Goal: Information Seeking & Learning: Learn about a topic

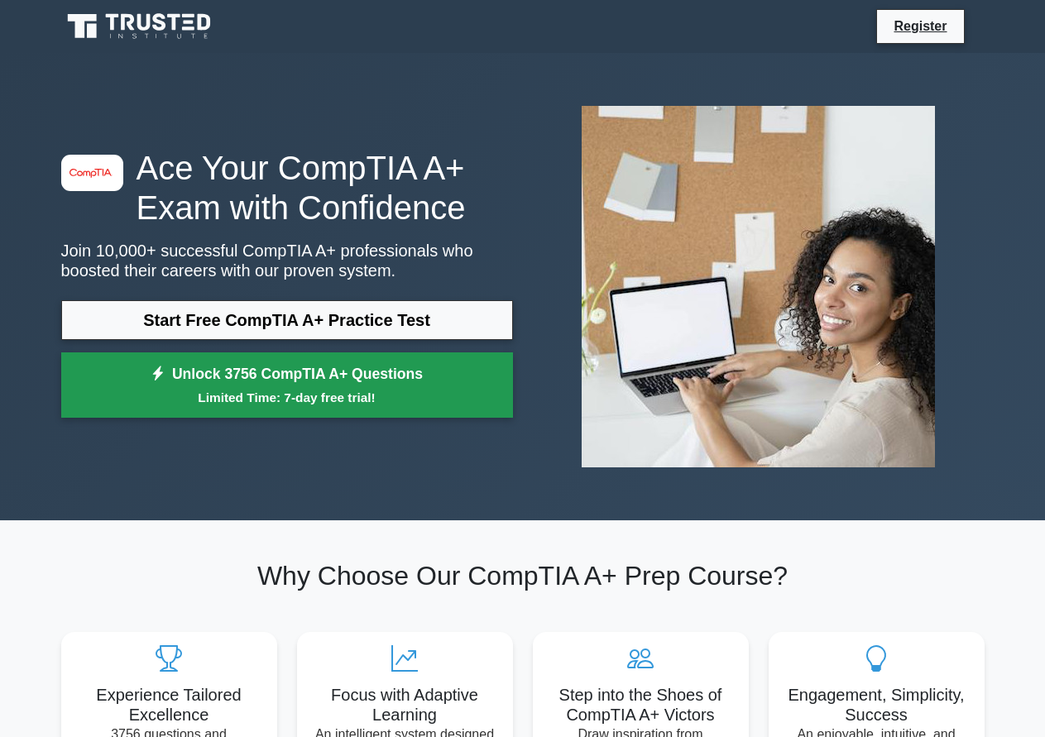
click at [341, 382] on link "Unlock 3756 CompTIA A+ Questions Limited Time: 7-day free trial!" at bounding box center [287, 386] width 452 height 66
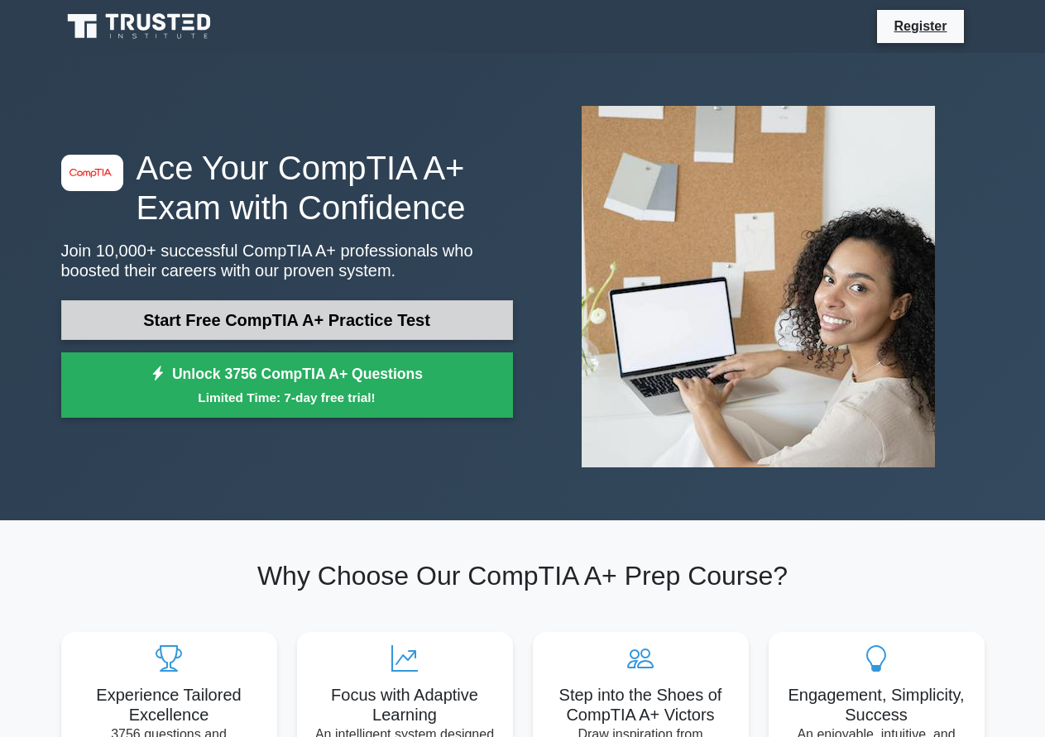
click at [319, 322] on link "Start Free CompTIA A+ Practice Test" at bounding box center [287, 320] width 452 height 40
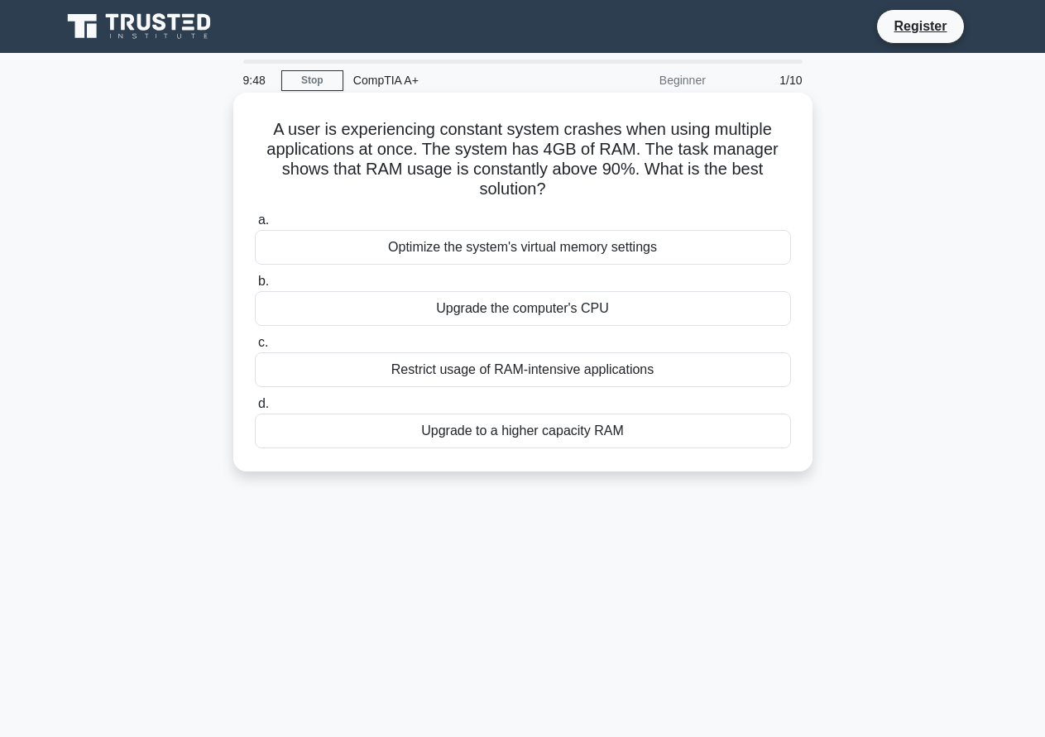
click at [507, 313] on div "Upgrade the computer's CPU" at bounding box center [523, 308] width 536 height 35
click at [255, 287] on input "b. Upgrade the computer's CPU" at bounding box center [255, 281] width 0 height 11
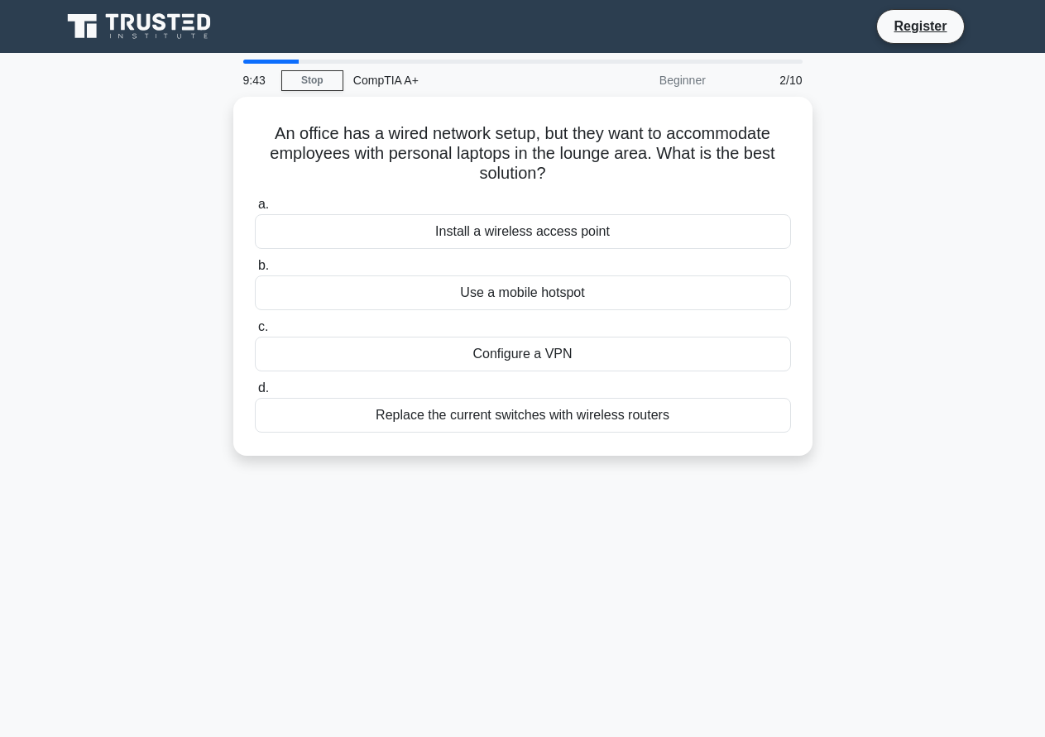
click at [251, 63] on div at bounding box center [271, 62] width 56 height 4
click at [784, 79] on div "2/10" at bounding box center [764, 80] width 97 height 33
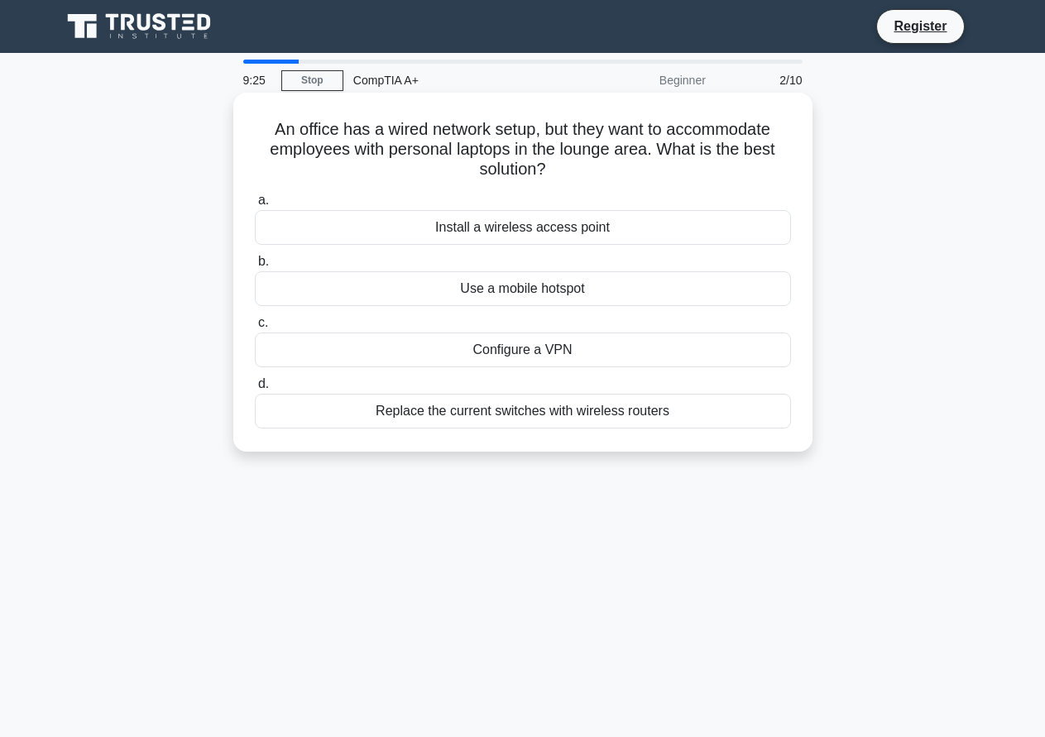
click at [491, 228] on div "Install a wireless access point" at bounding box center [523, 227] width 536 height 35
click at [255, 206] on input "a. Install a wireless access point" at bounding box center [255, 200] width 0 height 11
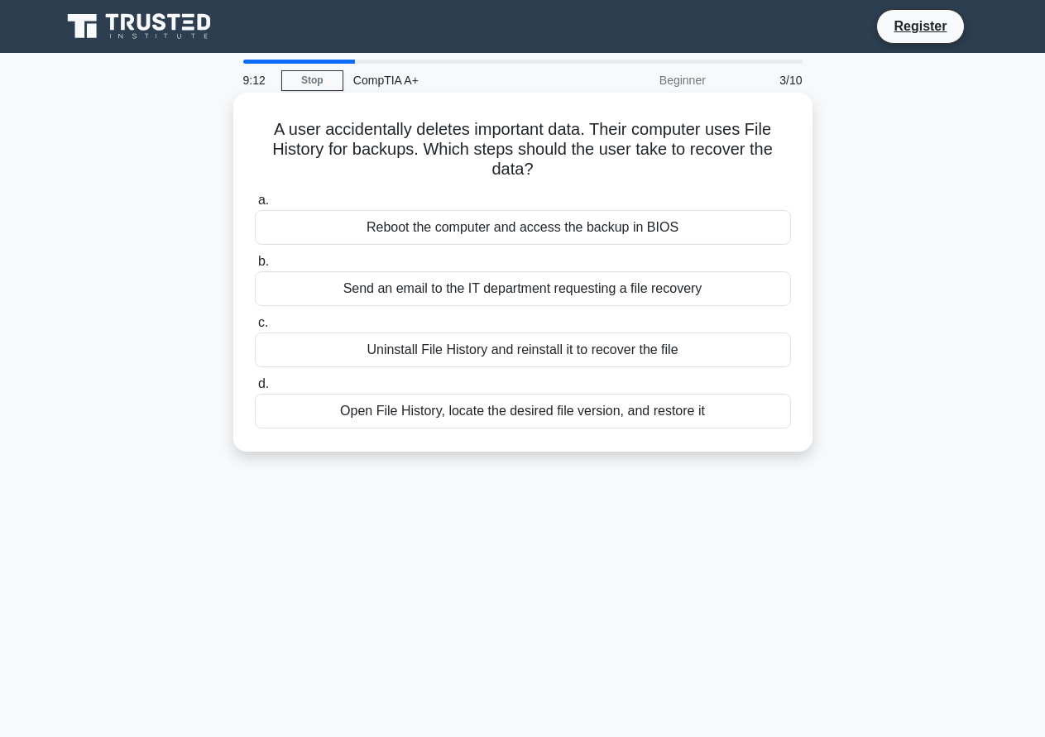
click at [511, 418] on div "Open File History, locate the desired file version, and restore it" at bounding box center [523, 411] width 536 height 35
click at [255, 390] on input "d. Open File History, locate the desired file version, and restore it" at bounding box center [255, 384] width 0 height 11
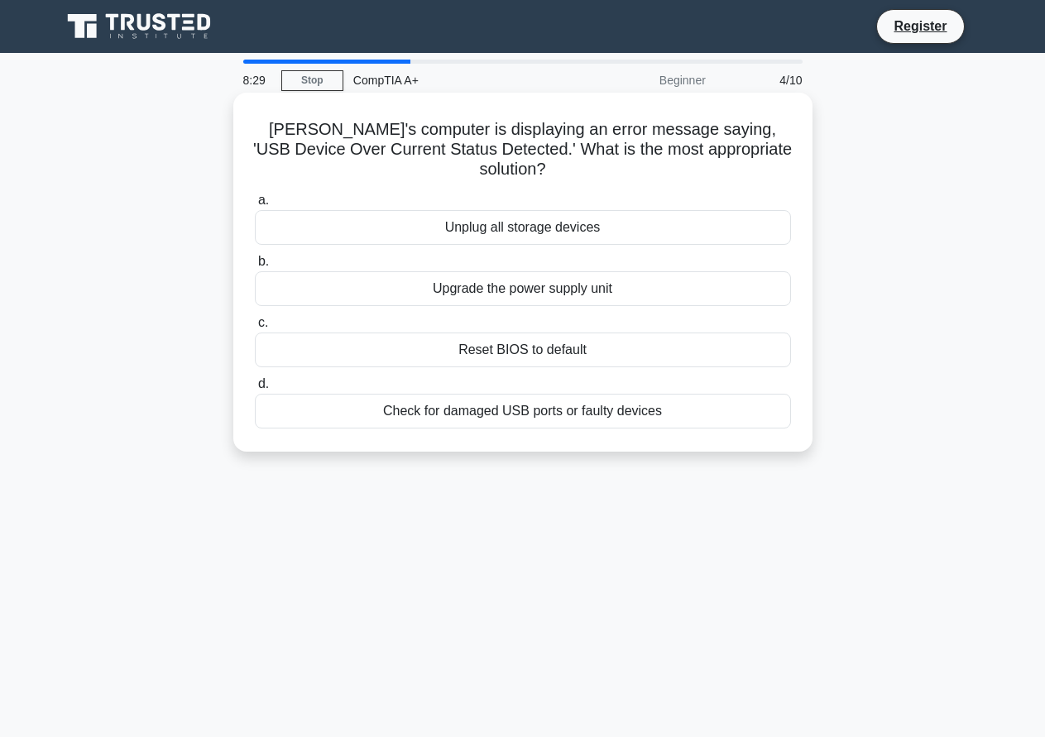
click at [443, 394] on div "Check for damaged USB ports or faulty devices" at bounding box center [523, 411] width 536 height 35
click at [255, 386] on input "d. Check for damaged USB ports or faulty devices" at bounding box center [255, 384] width 0 height 11
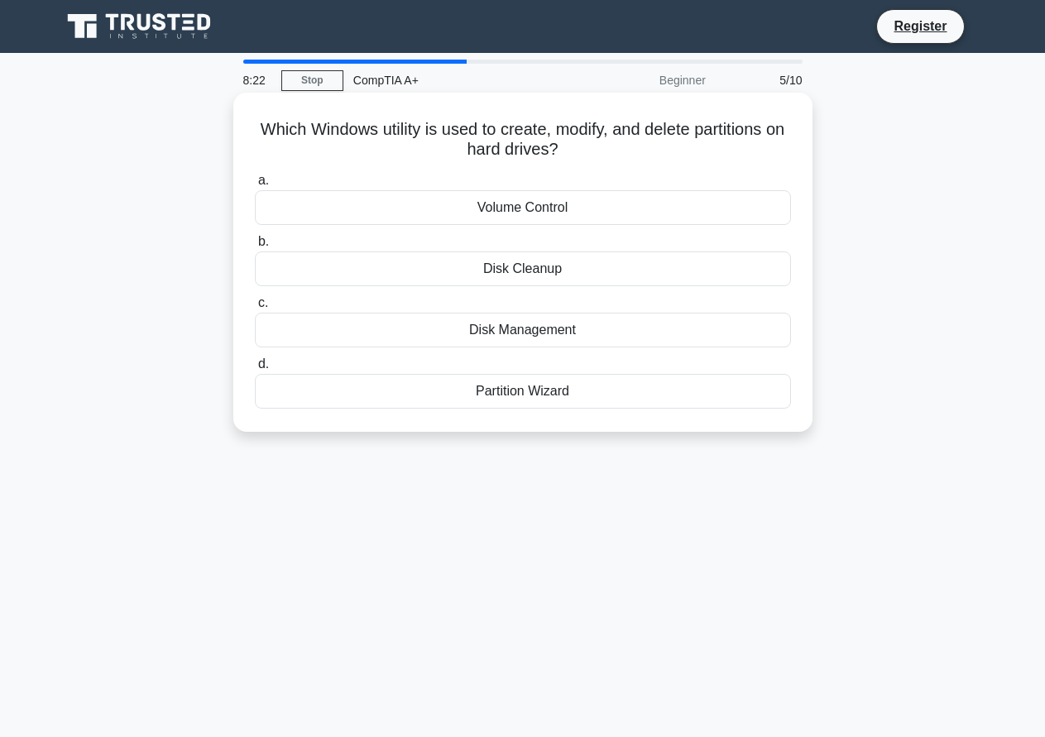
click at [517, 330] on div "Disk Management" at bounding box center [523, 330] width 536 height 35
click at [255, 309] on input "c. Disk Management" at bounding box center [255, 303] width 0 height 11
click at [516, 329] on div "PS/2 port" at bounding box center [523, 330] width 536 height 35
click at [255, 309] on input "c. PS/2 port" at bounding box center [255, 303] width 0 height 11
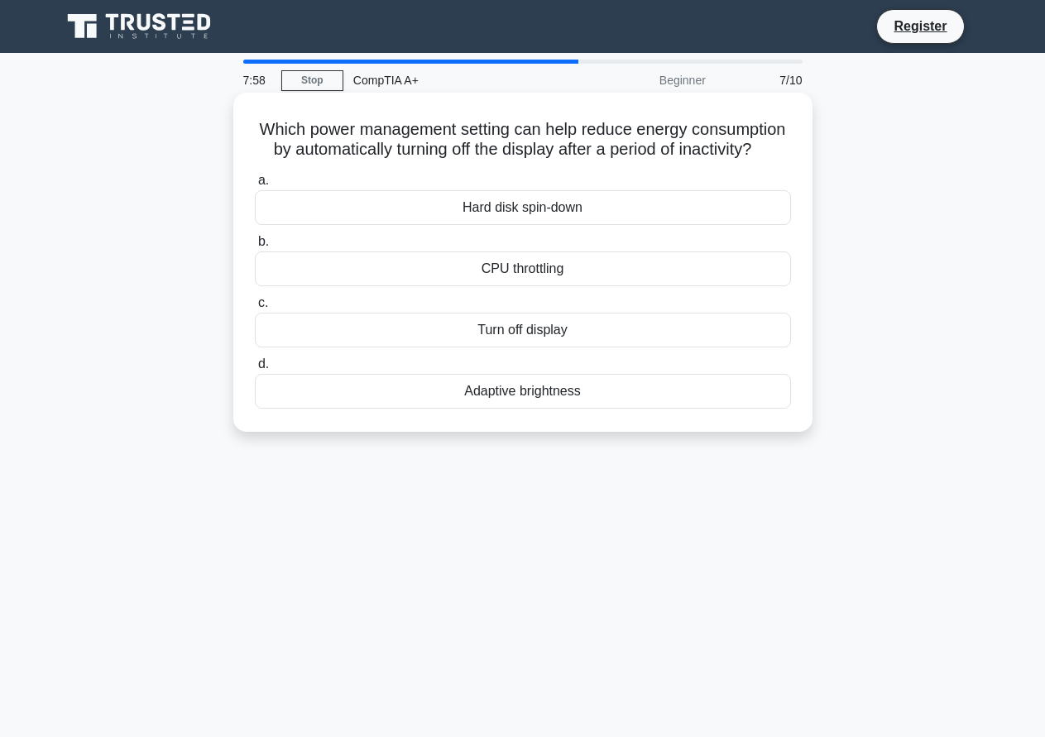
click at [507, 346] on div "Turn off display" at bounding box center [523, 330] width 536 height 35
click at [255, 309] on input "c. Turn off display" at bounding box center [255, 303] width 0 height 11
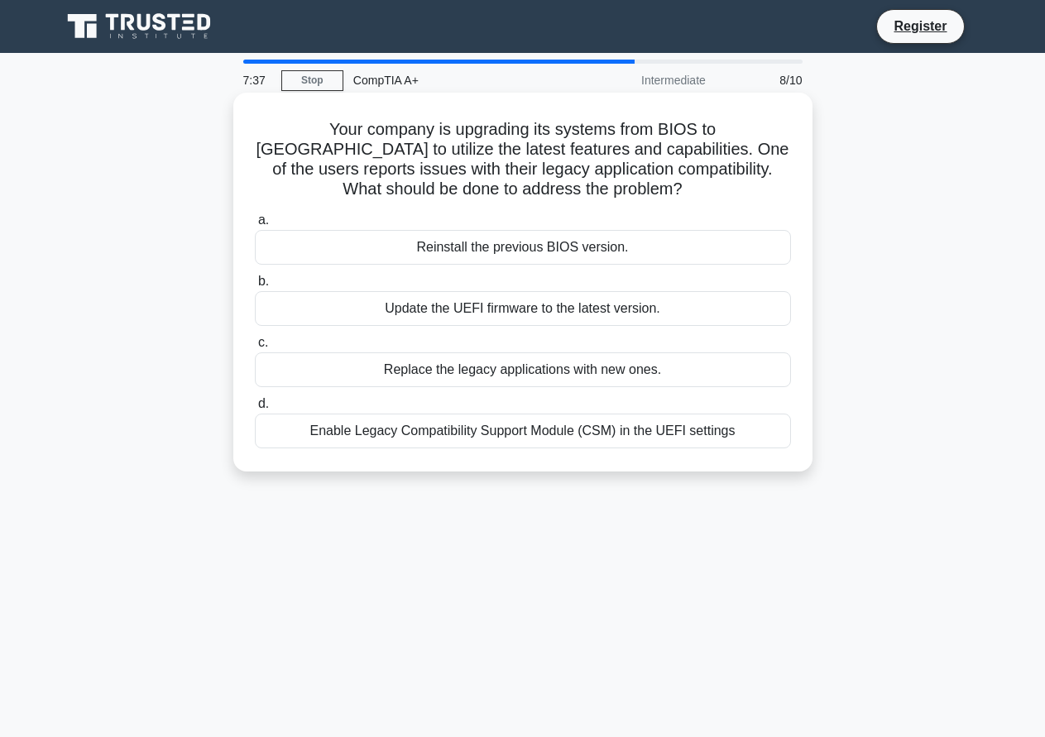
click at [511, 432] on div "Enable Legacy Compatibility Support Module (CSM) in the UEFI settings" at bounding box center [523, 431] width 536 height 35
click at [255, 410] on input "d. Enable Legacy Compatibility Support Module (CSM) in the UEFI settings" at bounding box center [255, 404] width 0 height 11
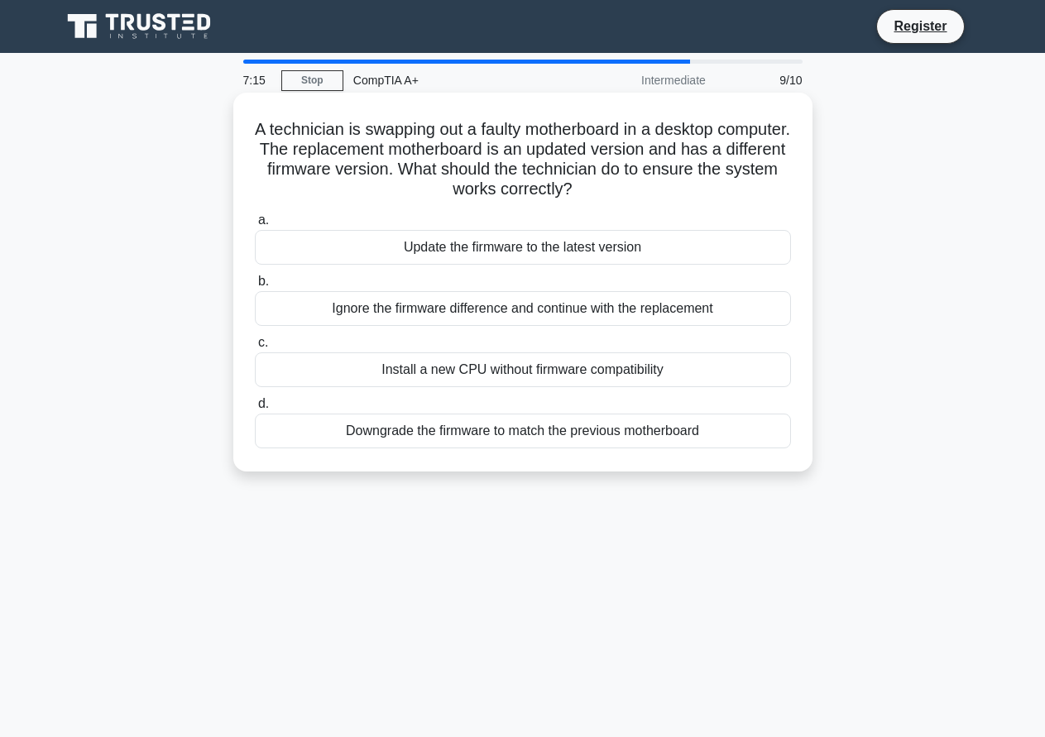
click at [533, 311] on div "Ignore the firmware difference and continue with the replacement" at bounding box center [523, 308] width 536 height 35
click at [255, 287] on input "b. Ignore the firmware difference and continue with the replacement" at bounding box center [255, 281] width 0 height 11
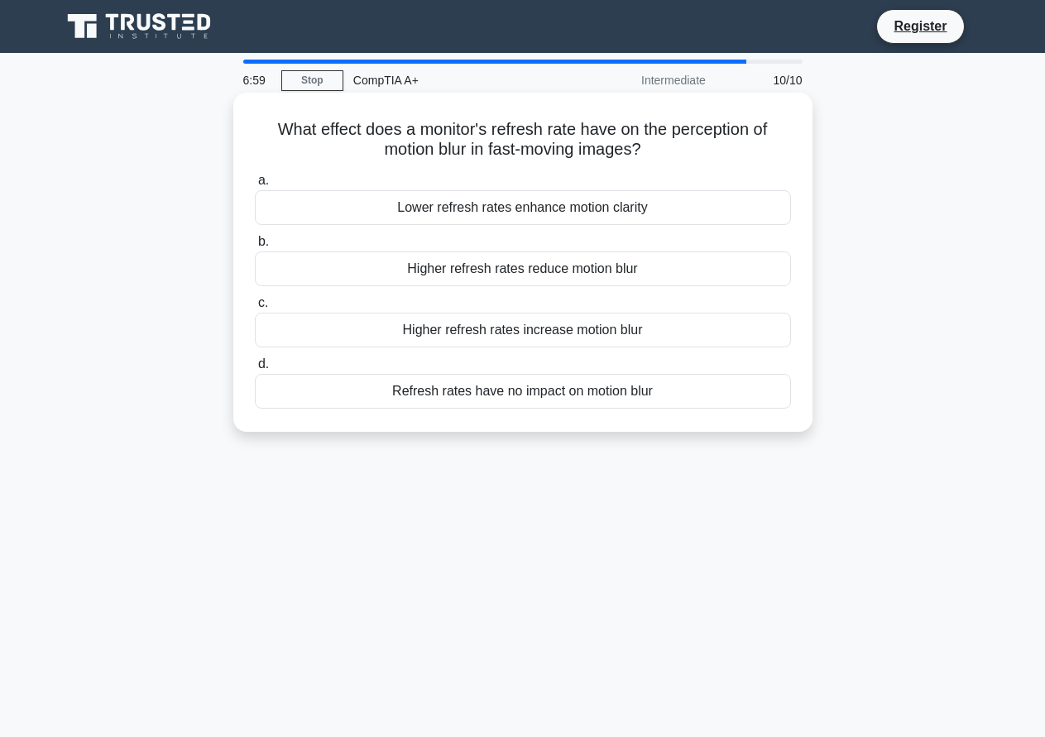
click at [520, 272] on div "Higher refresh rates reduce motion blur" at bounding box center [523, 269] width 536 height 35
click at [255, 247] on input "b. Higher refresh rates reduce motion blur" at bounding box center [255, 242] width 0 height 11
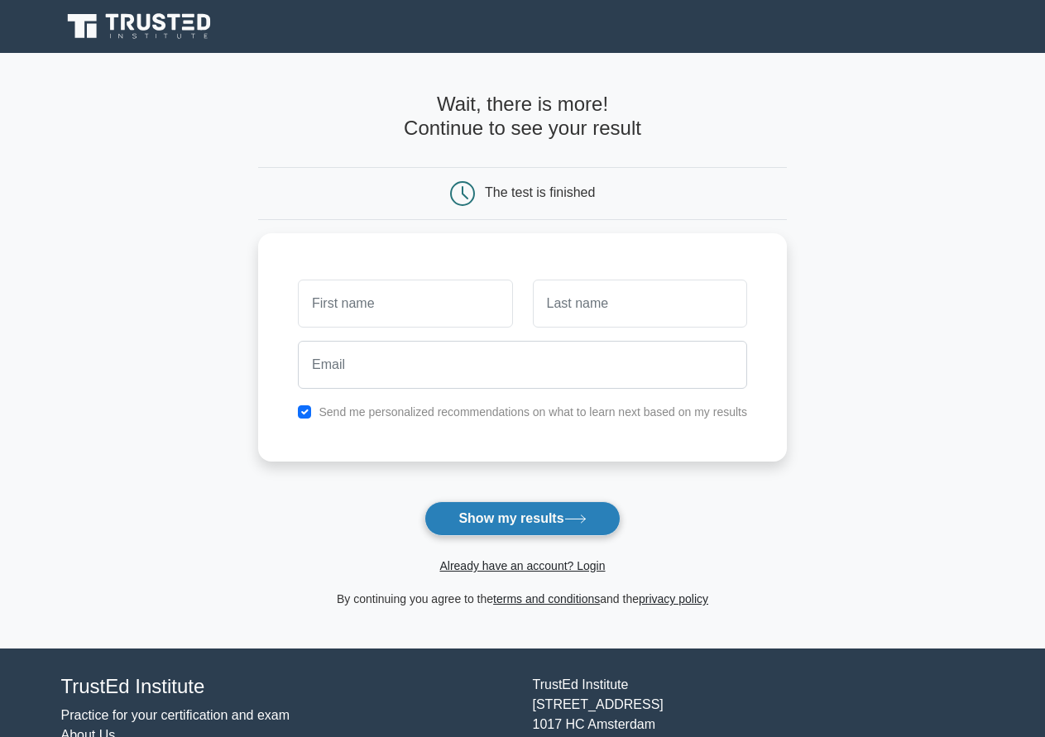
click at [477, 523] on button "Show my results" at bounding box center [522, 519] width 195 height 35
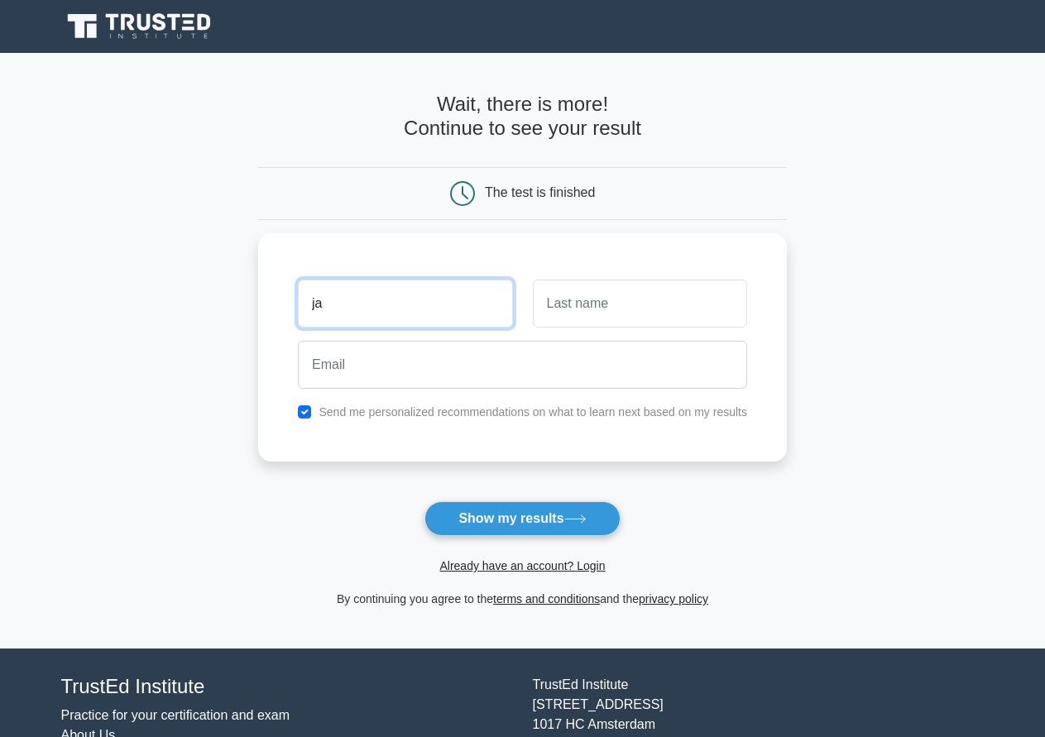
type input "j"
type input "Mark"
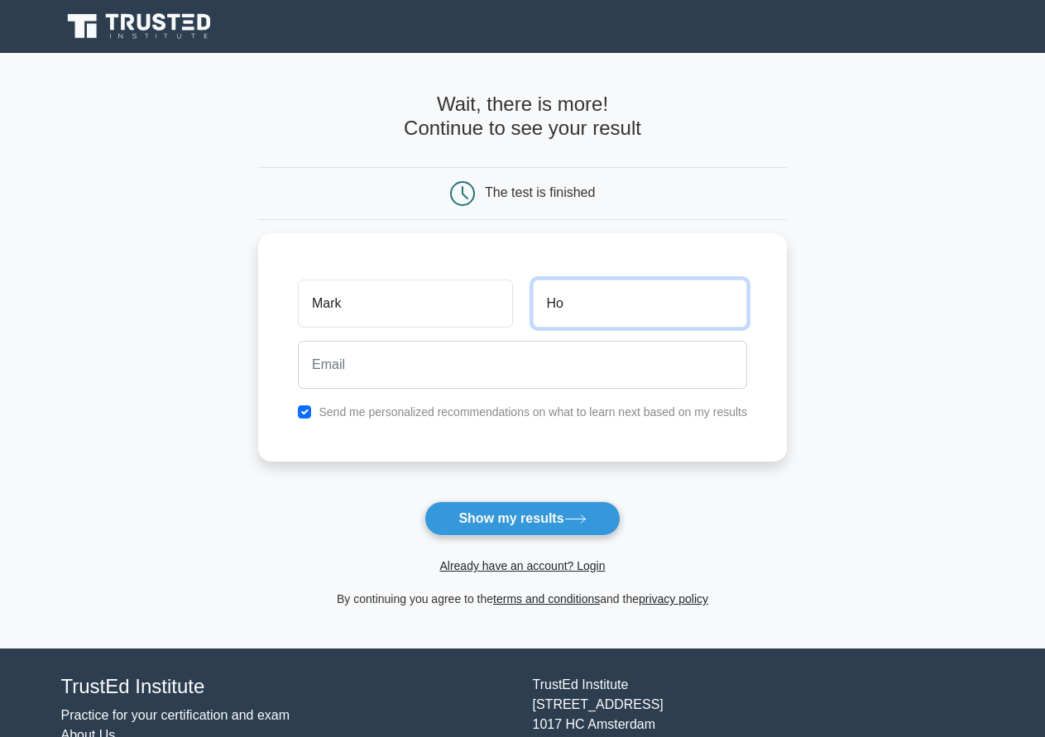
type input "H"
type input "Johanssen"
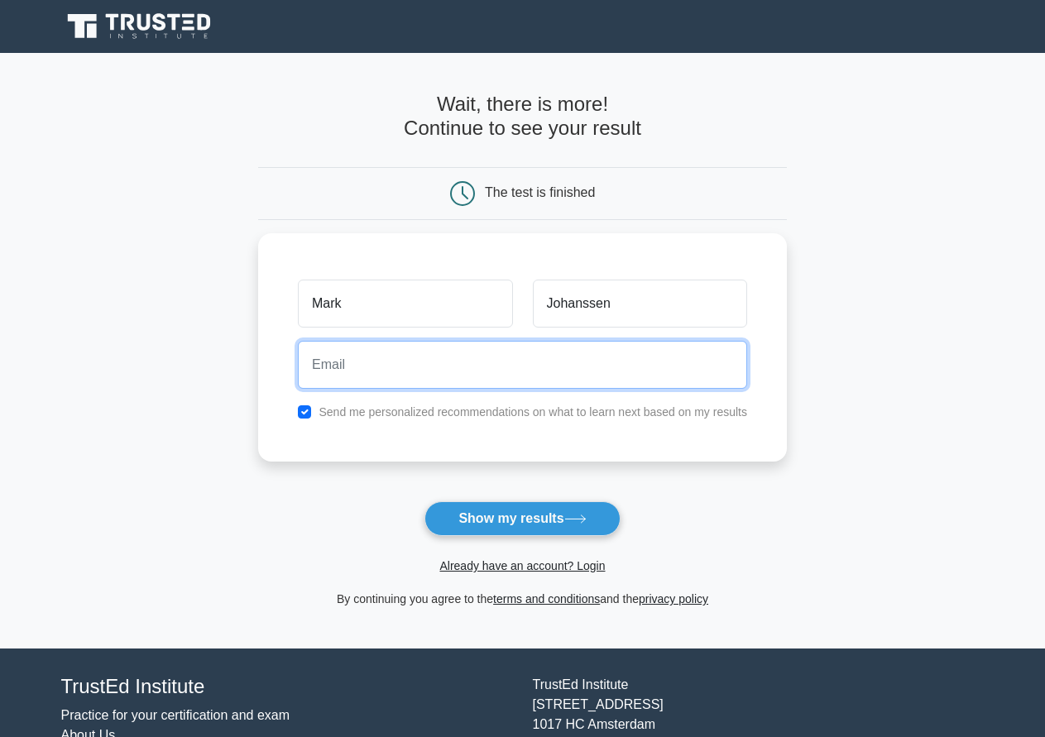
type input "m"
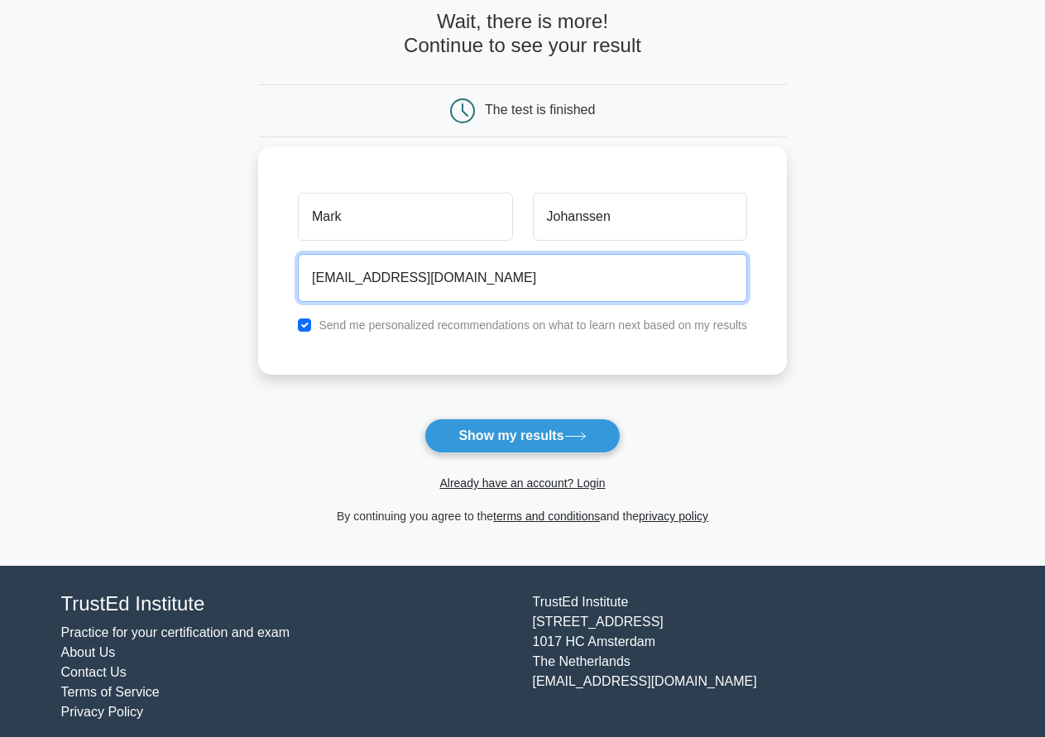
type input "mjohans@mail.com"
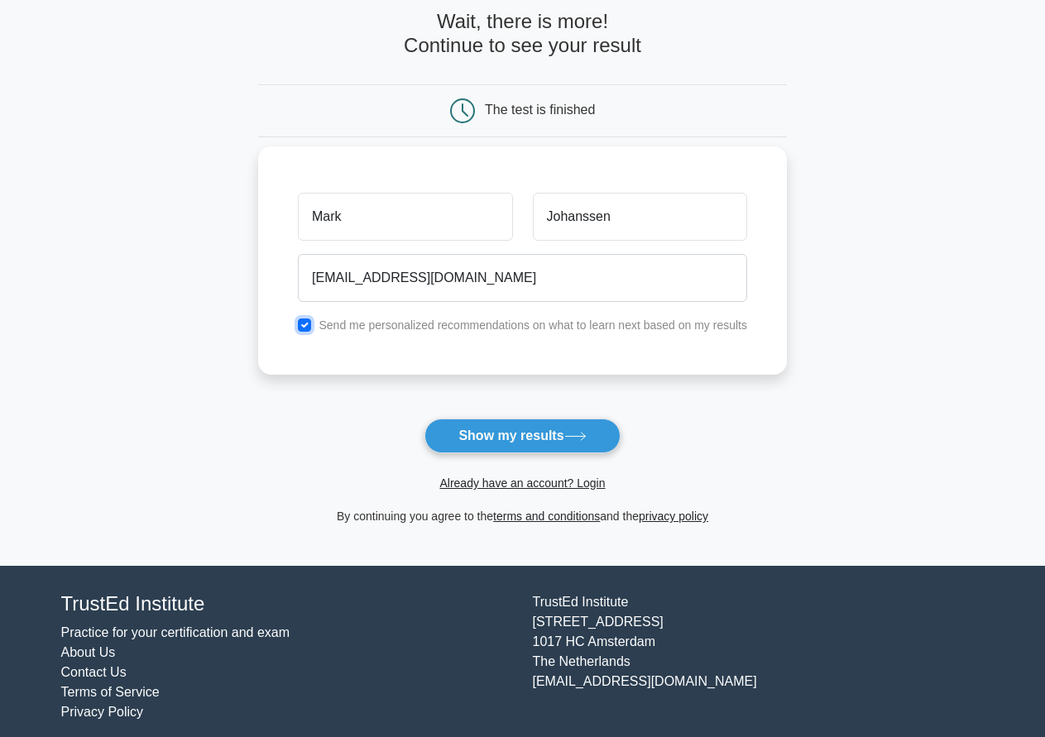
click at [310, 324] on input "checkbox" at bounding box center [304, 325] width 13 height 13
checkbox input "false"
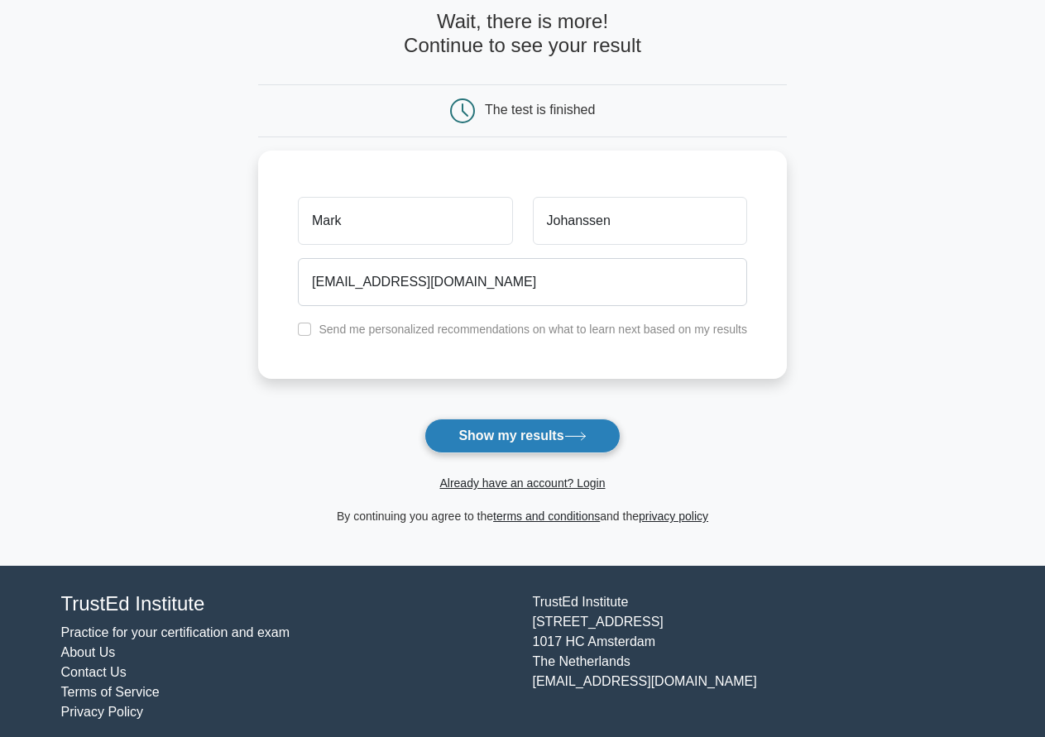
click at [495, 445] on button "Show my results" at bounding box center [522, 436] width 195 height 35
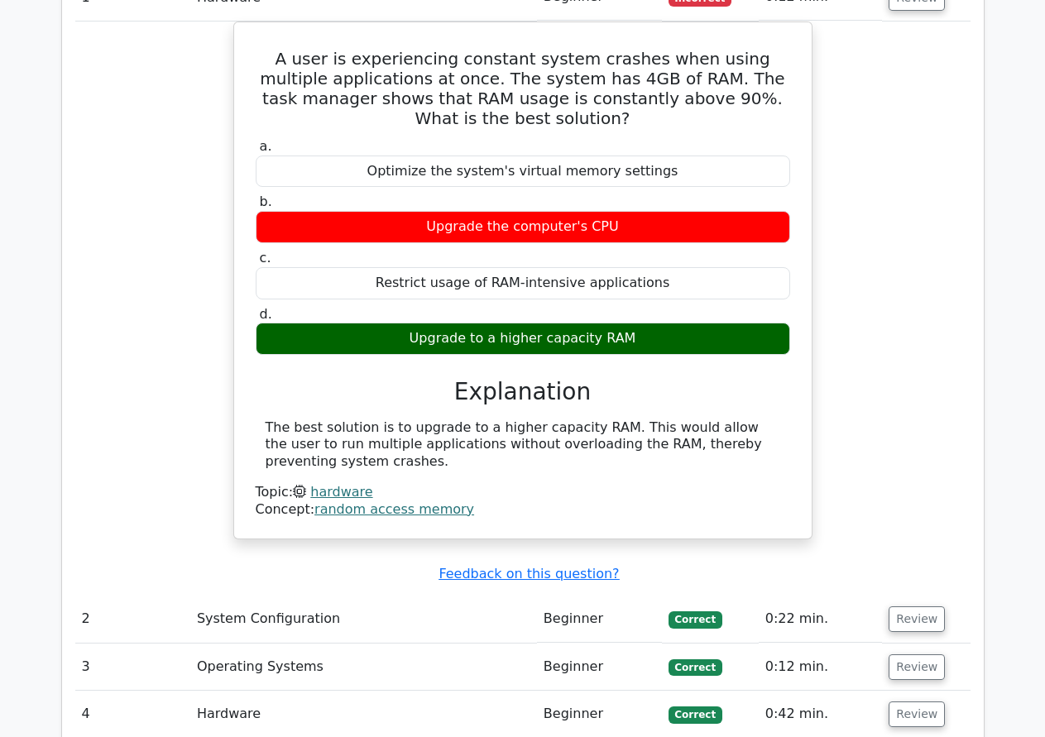
scroll to position [1655, 0]
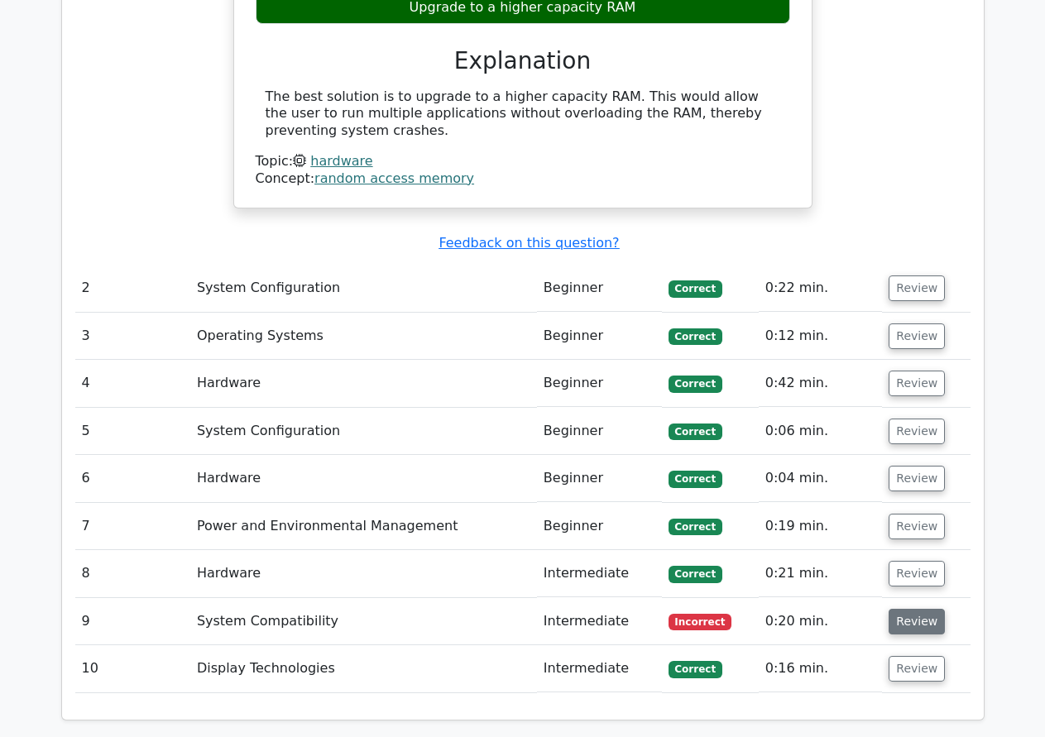
click at [910, 609] on button "Review" at bounding box center [917, 622] width 56 height 26
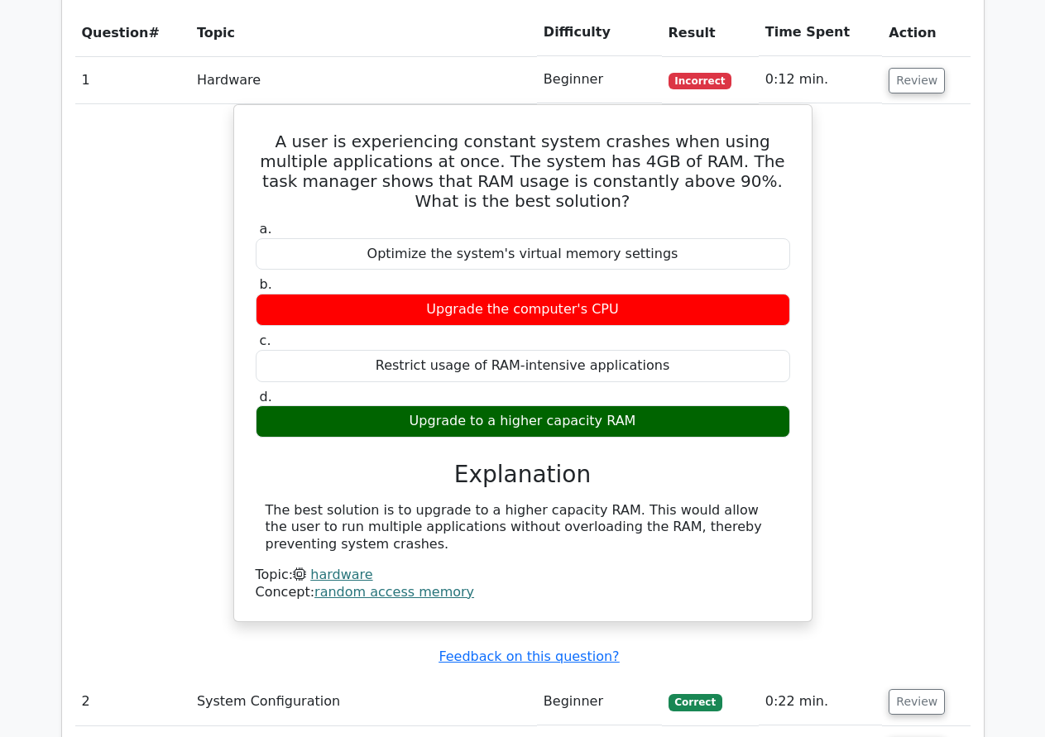
scroll to position [1076, 0]
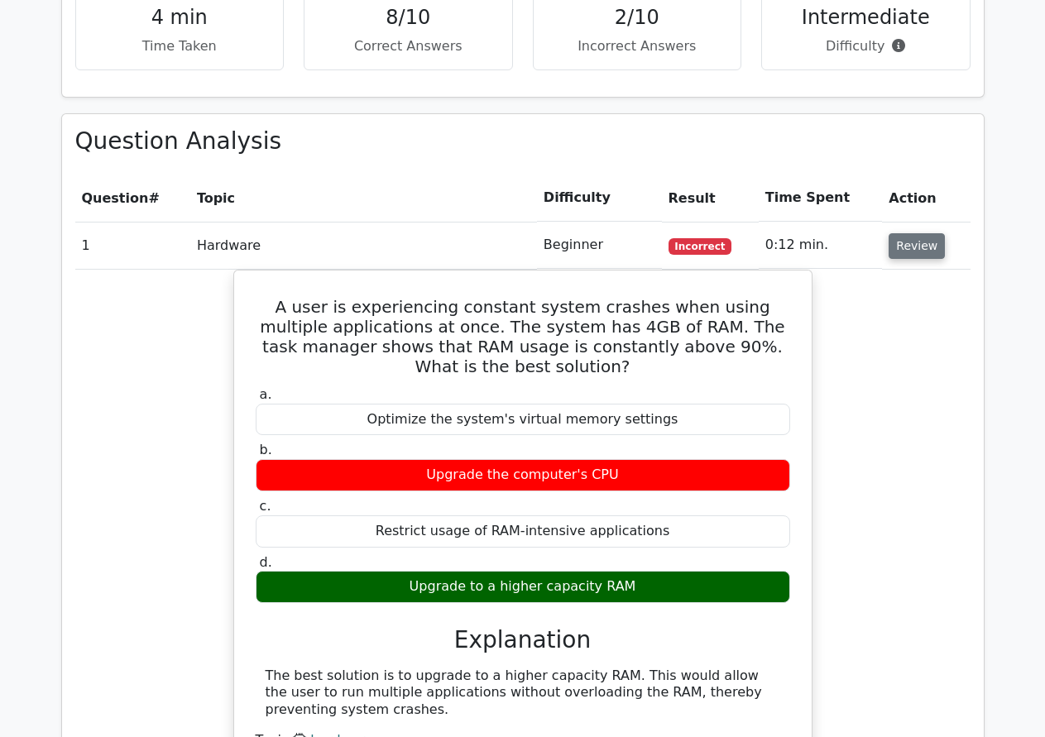
click at [892, 233] on button "Review" at bounding box center [917, 246] width 56 height 26
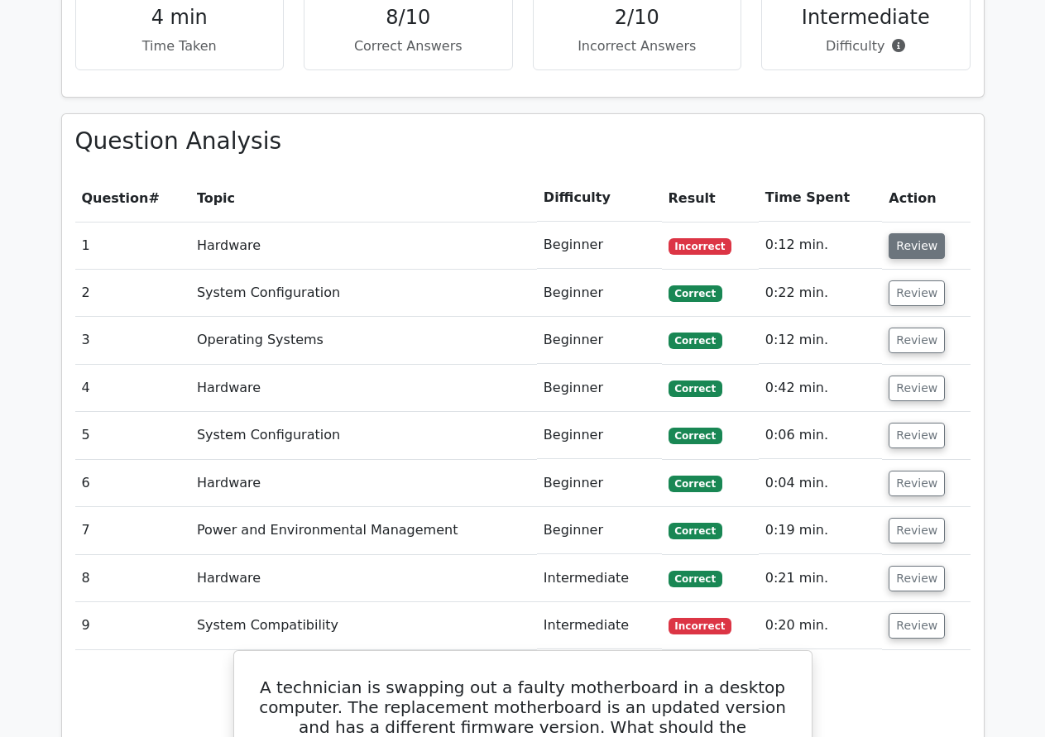
click at [895, 233] on button "Review" at bounding box center [917, 246] width 56 height 26
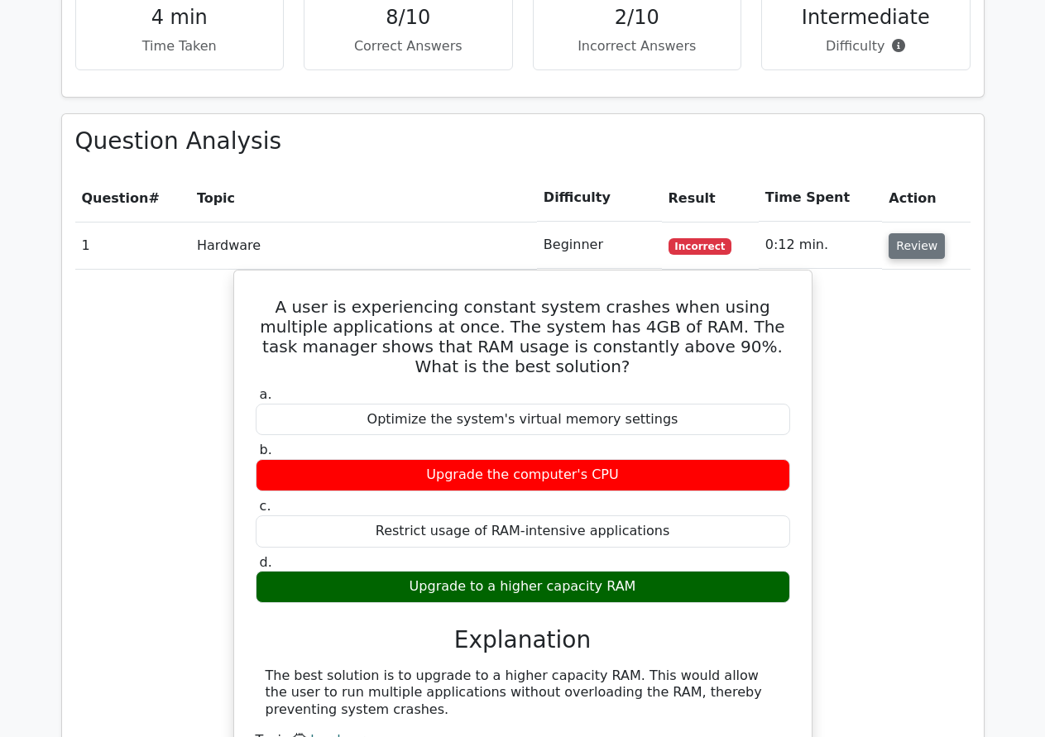
click at [895, 233] on button "Review" at bounding box center [917, 246] width 56 height 26
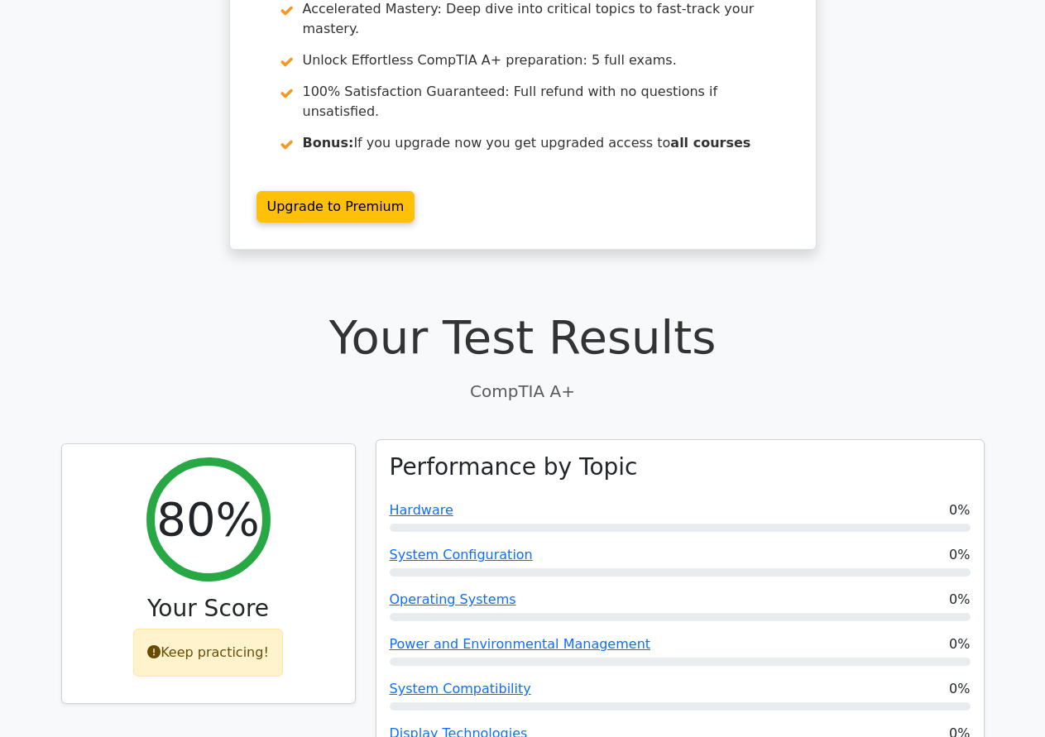
scroll to position [0, 0]
